Goal: Information Seeking & Learning: Find specific fact

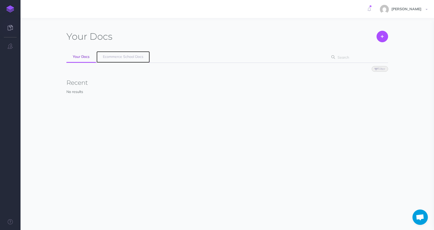
click at [102, 55] on link "Ecommerce School Docs" at bounding box center [122, 57] width 53 height 12
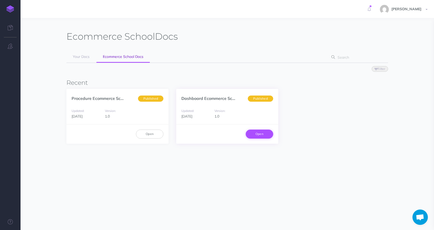
click at [266, 137] on link "Open" at bounding box center [259, 134] width 27 height 9
click at [145, 136] on link "Open" at bounding box center [149, 134] width 27 height 9
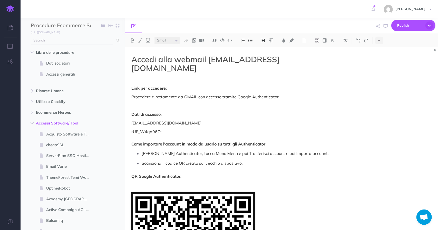
click at [76, 42] on input "text" at bounding box center [72, 40] width 82 height 9
type input "a"
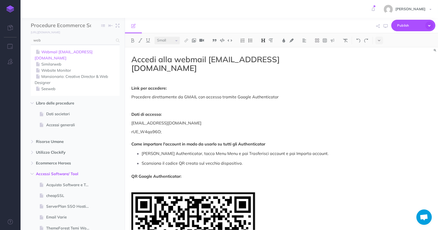
type input "web"
click at [78, 54] on link "Webmail [EMAIL_ADDRESS][DOMAIN_NAME]" at bounding box center [75, 55] width 81 height 12
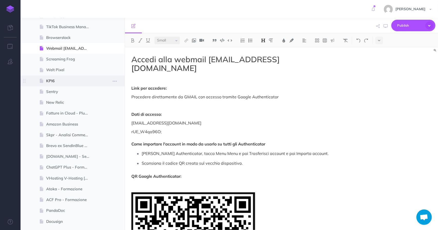
scroll to position [651, 0]
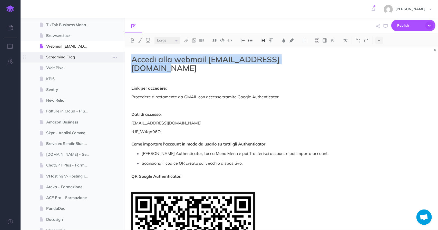
drag, startPoint x: 315, startPoint y: 61, endPoint x: 122, endPoint y: 56, distance: 193.6
click at [122, 56] on div "Procedure Ecommerce School Collapse all Expand all Expand to root folders [URL]…" at bounding box center [230, 124] width 418 height 212
select select "null"
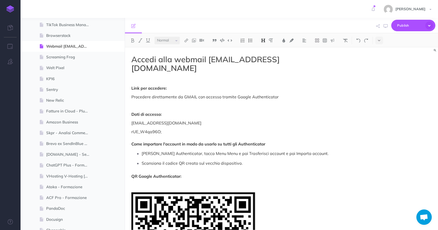
click at [185, 75] on div "Accedi alla webmail [EMAIL_ADDRESS][DOMAIN_NAME] Link per accedere: Procedere d…" at bounding box center [234, 223] width 219 height 352
